Goal: Task Accomplishment & Management: Use online tool/utility

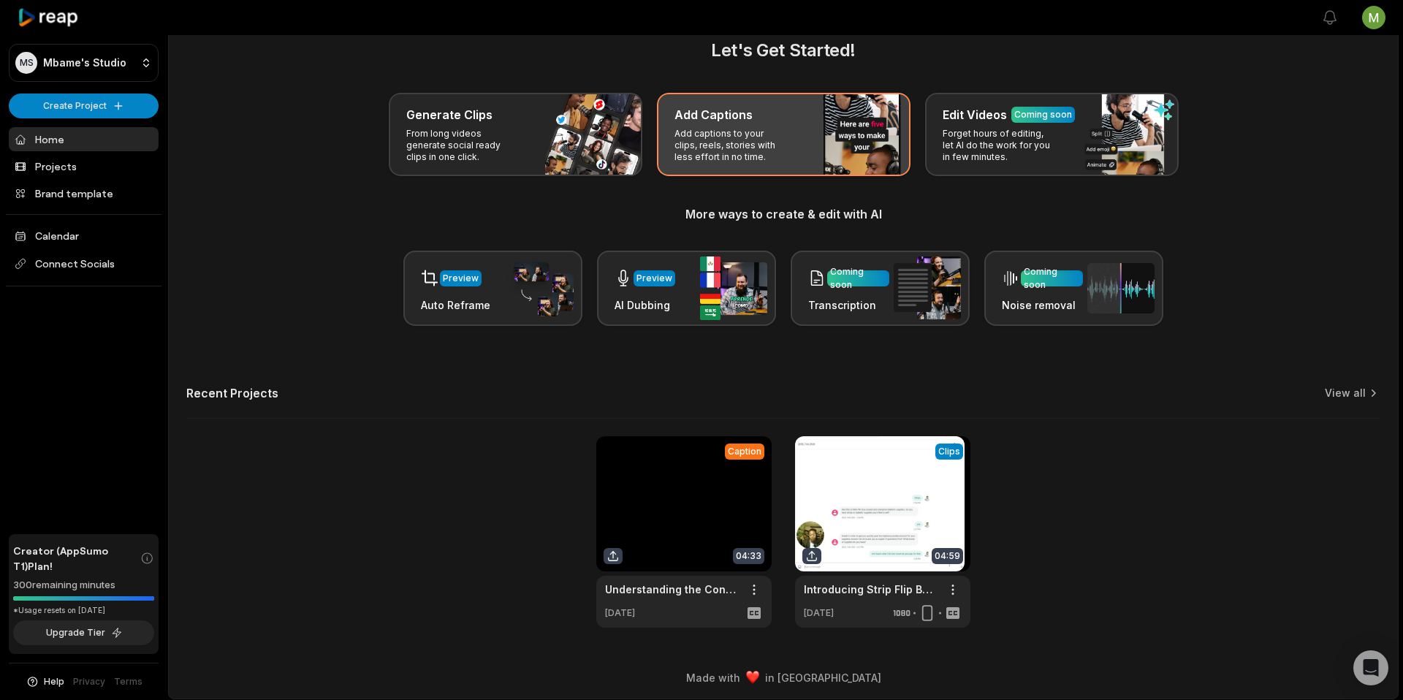
click at [744, 124] on div "Add Captions Add captions to your clips, reels, stories with less effort in no …" at bounding box center [784, 134] width 254 height 83
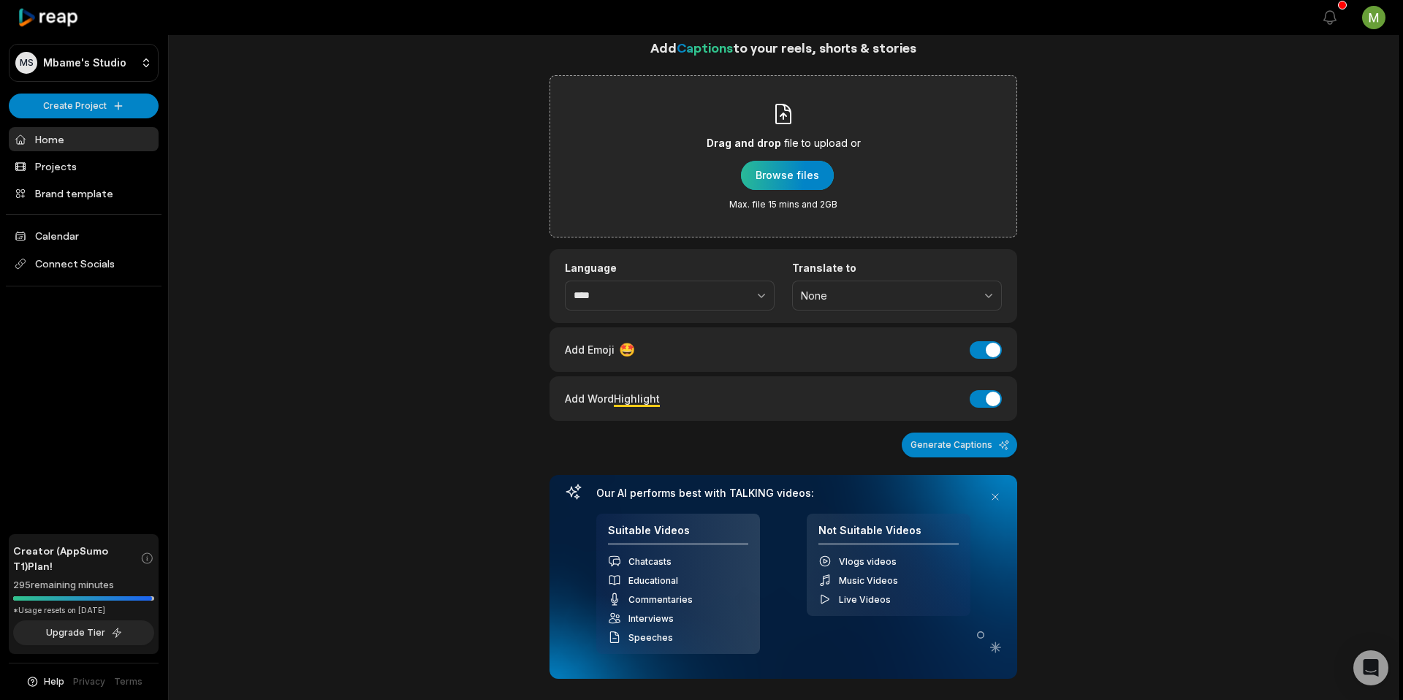
click at [774, 178] on div "button" at bounding box center [787, 175] width 93 height 29
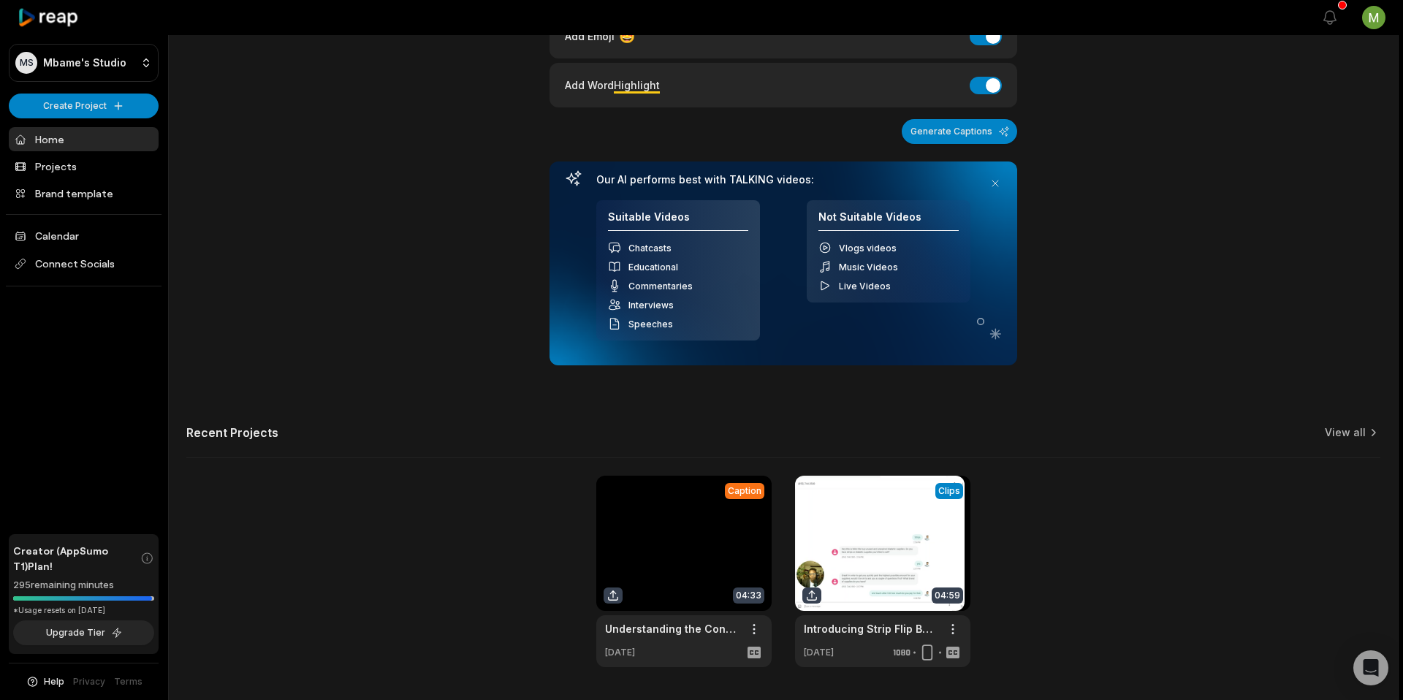
scroll to position [252, 0]
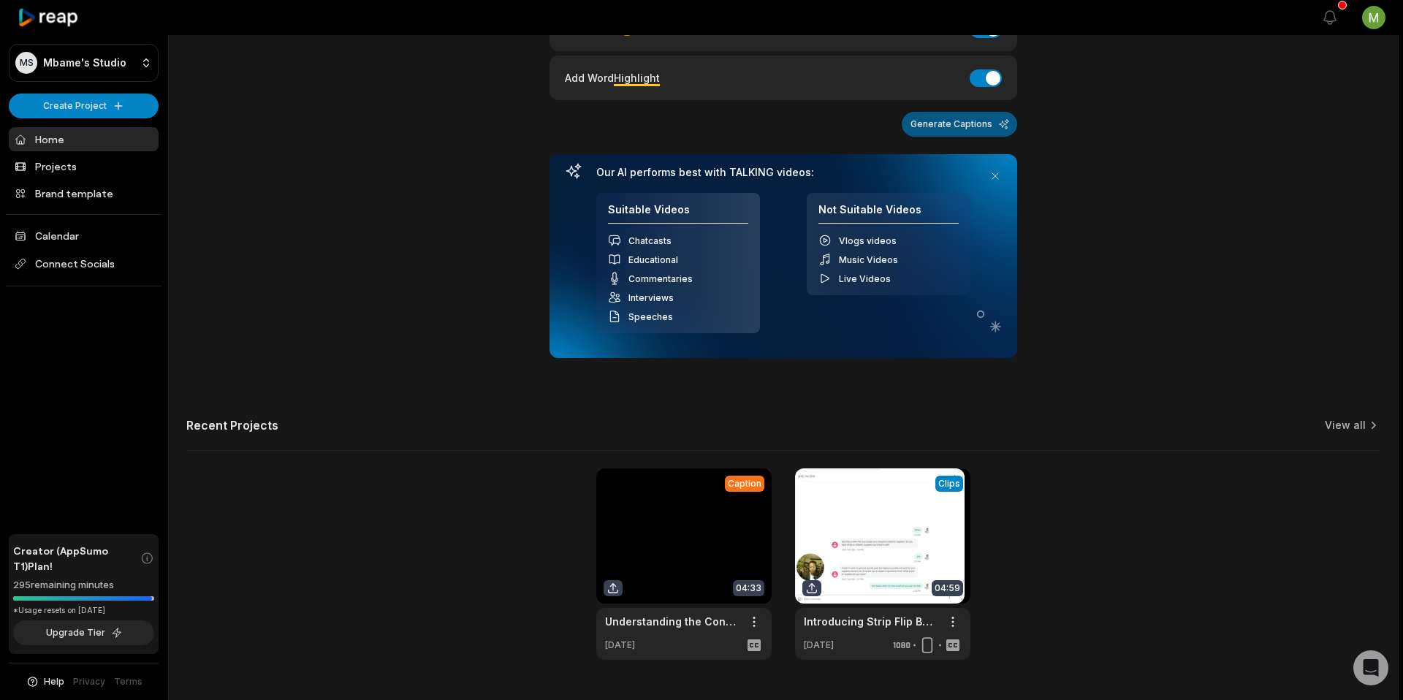
click at [937, 130] on button "Generate Captions" at bounding box center [959, 124] width 115 height 25
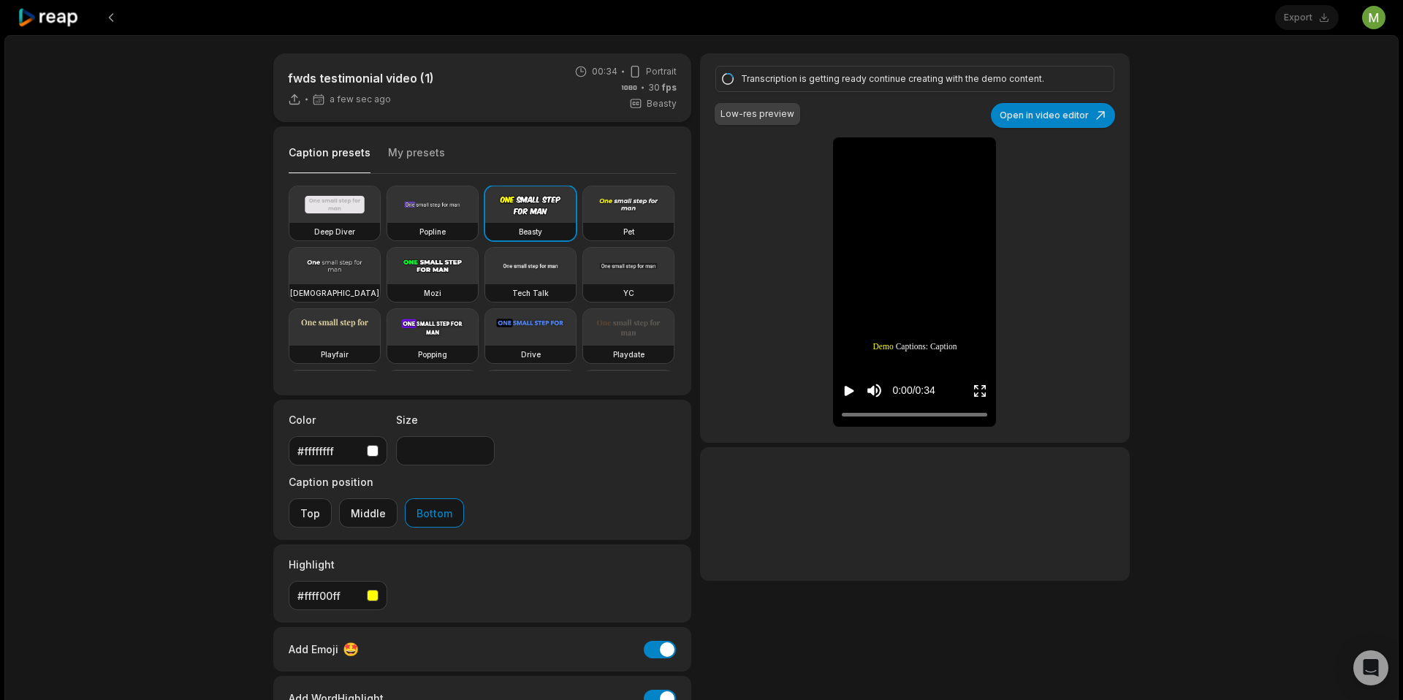
click at [854, 387] on icon "Play video" at bounding box center [849, 391] width 15 height 15
click at [860, 364] on div "0:04 / 0:34" at bounding box center [914, 387] width 163 height 79
click at [852, 390] on icon "Play video" at bounding box center [850, 391] width 10 height 10
drag, startPoint x: 884, startPoint y: 415, endPoint x: 812, endPoint y: 414, distance: 71.6
click at [812, 414] on div "Transcription is getting ready continue creating with the demo content. Low-res…" at bounding box center [915, 248] width 430 height 390
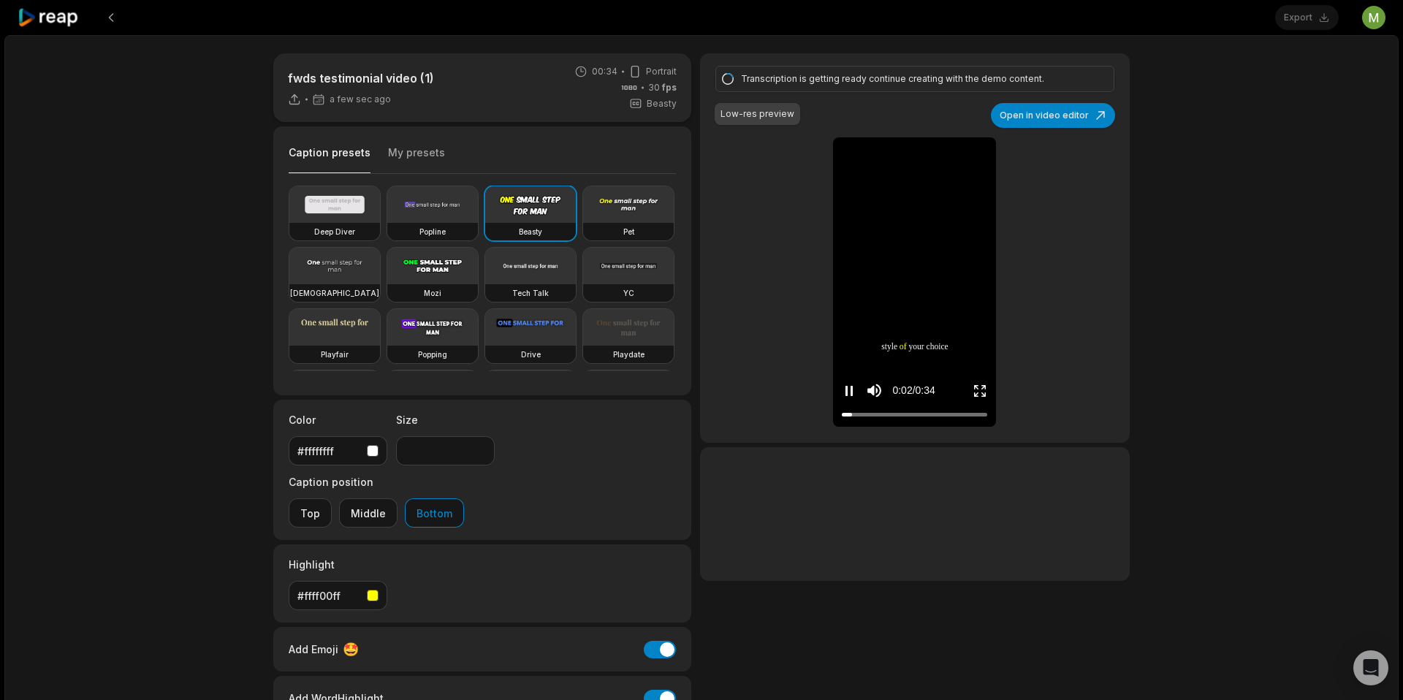
click at [892, 160] on video at bounding box center [914, 148] width 45 height 23
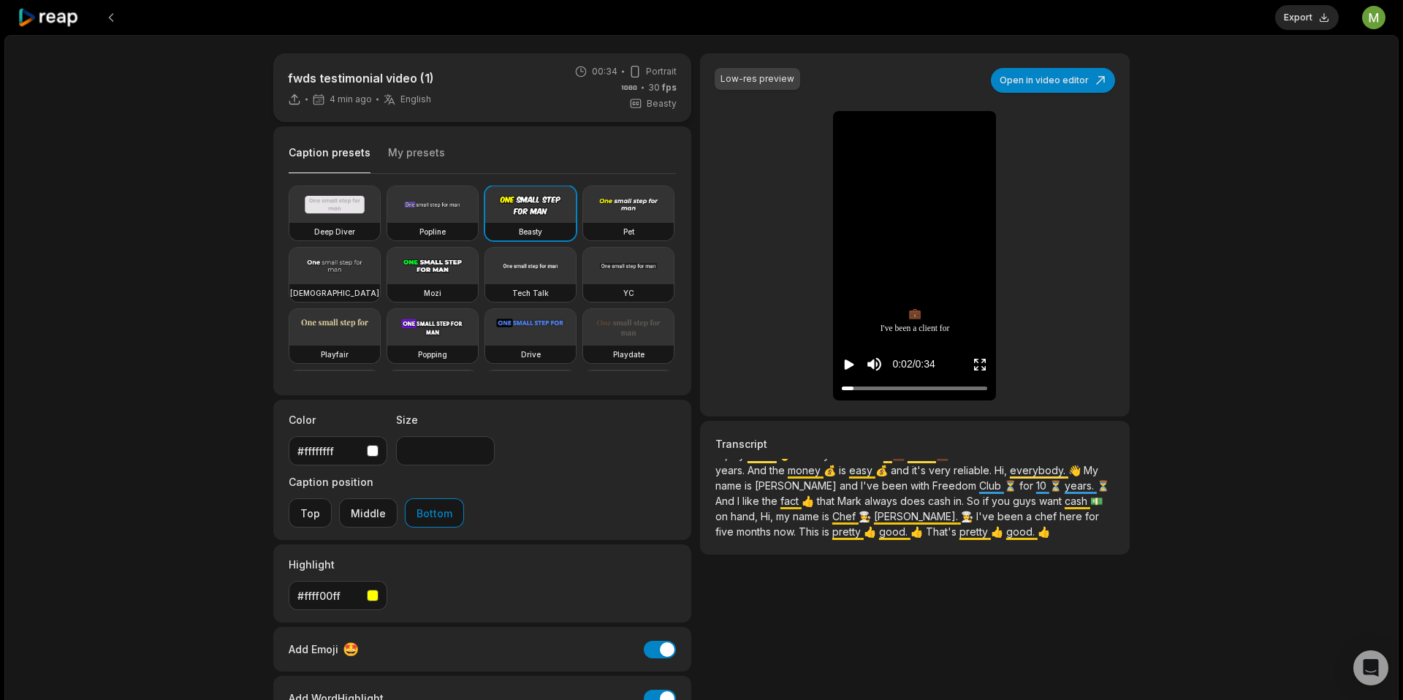
click at [845, 364] on icon "Play video" at bounding box center [850, 365] width 10 height 10
click at [820, 522] on p "Hi, my name 👋 is [PERSON_NAME]. I've been a 💼 client 💼 for Freedom Wave for thr…" at bounding box center [915, 505] width 399 height 92
click at [830, 519] on p "Hi, my name 👋 is [PERSON_NAME]. I've been a 💼 client 💼 for Freedom Wave for thr…" at bounding box center [915, 505] width 399 height 92
click at [819, 520] on p "Hi, my name 👋 is [PERSON_NAME]. I've been a 💼 client 💼 for Freedom Wave for thr…" at bounding box center [915, 505] width 399 height 92
click at [825, 520] on p "Hi, my name 👋 is [PERSON_NAME]. I've been a 💼 client 💼 for Freedom Wave for thr…" at bounding box center [915, 505] width 399 height 92
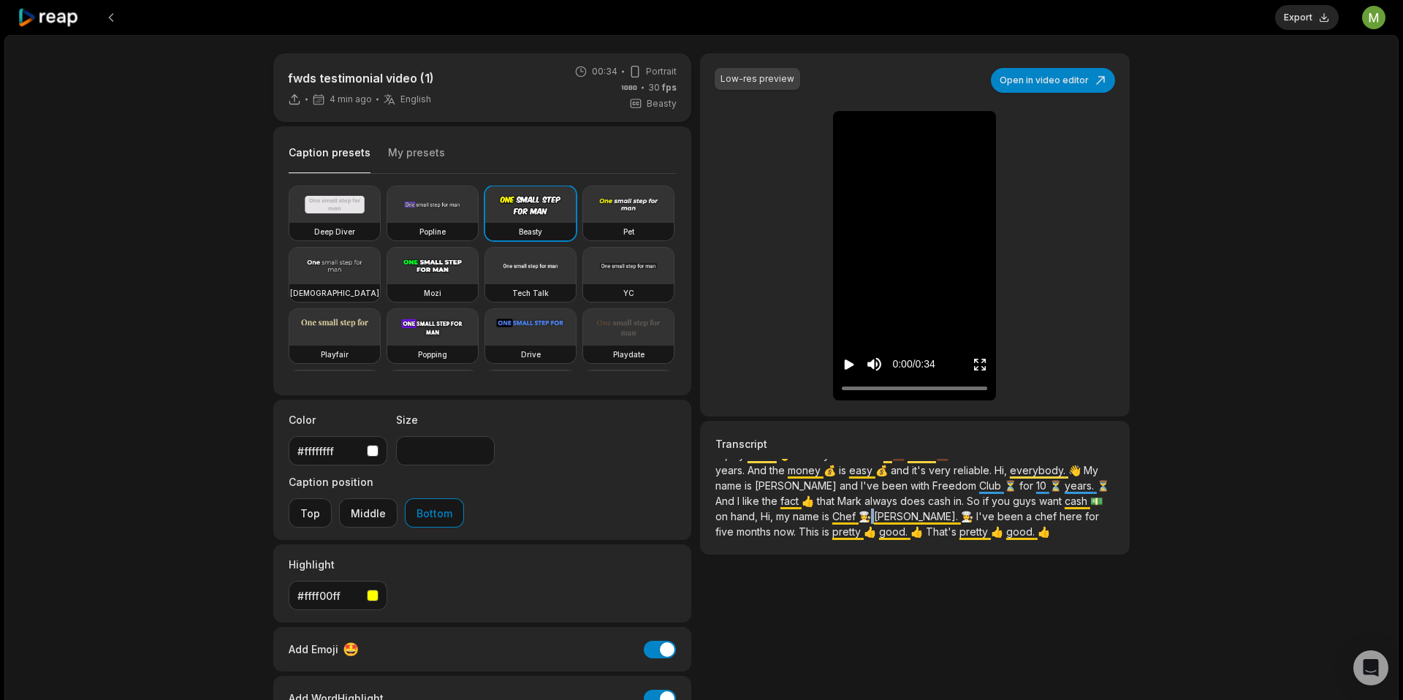
click at [825, 520] on p "Hi, my name 👋 is [PERSON_NAME]. I've been a 💼 client 💼 for Freedom Wave for thr…" at bounding box center [915, 505] width 399 height 92
click at [825, 515] on p "Hi, my name 👋 is [PERSON_NAME]. I've been a 💼 client 💼 for Freedom Wave for thr…" at bounding box center [915, 505] width 399 height 92
click at [874, 514] on span "[PERSON_NAME]." at bounding box center [917, 516] width 87 height 12
click at [1051, 92] on button "Open in video editor" at bounding box center [1053, 80] width 124 height 25
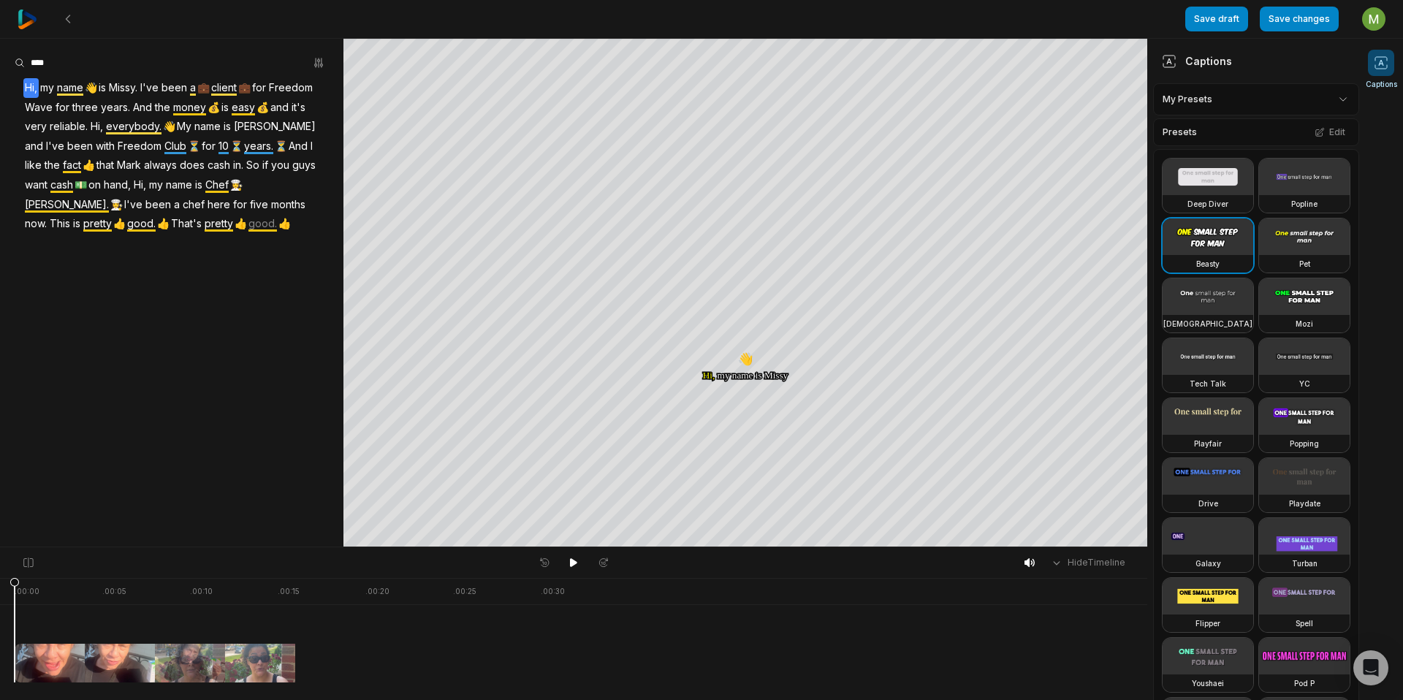
click at [68, 202] on span "[PERSON_NAME]." at bounding box center [66, 205] width 87 height 20
